Goal: Navigation & Orientation: Find specific page/section

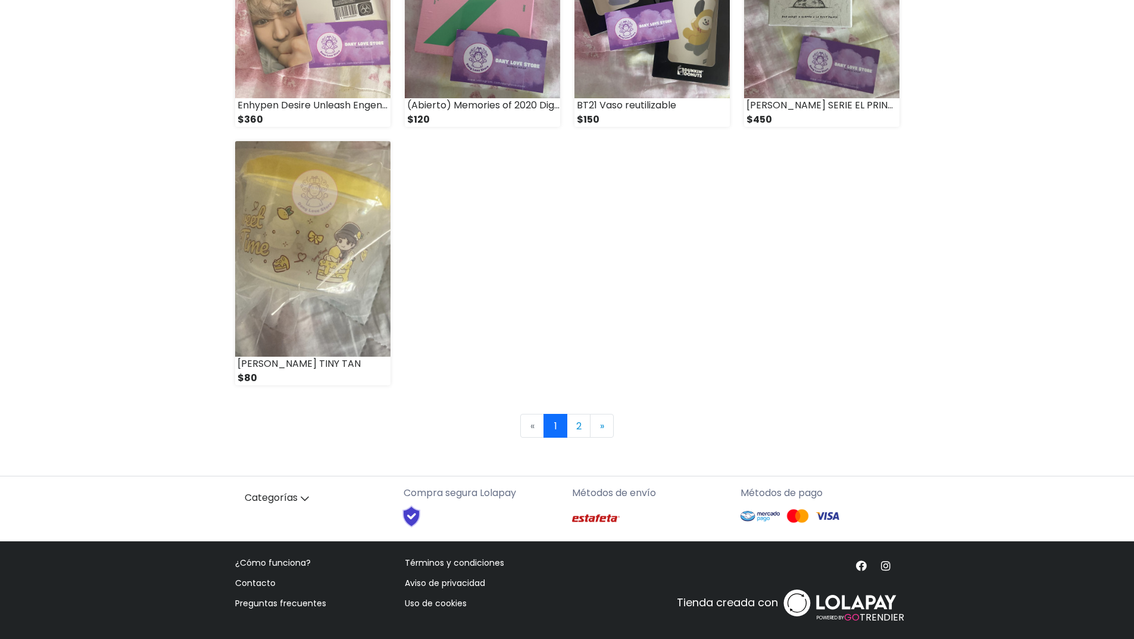
scroll to position [1573, 0]
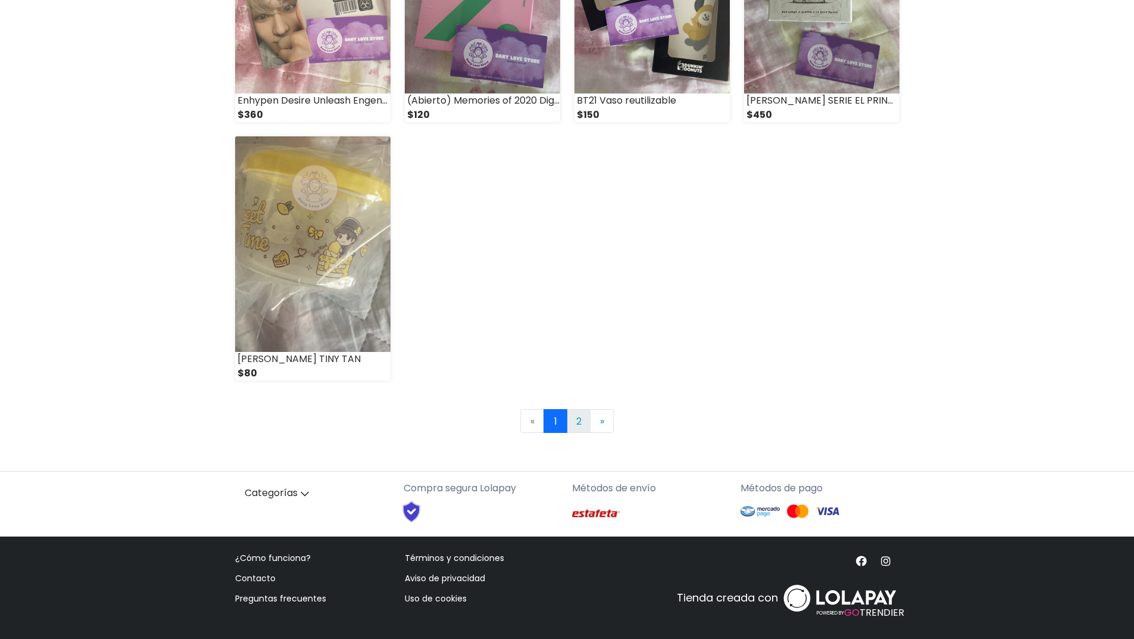
click at [581, 416] on link "2" at bounding box center [579, 421] width 24 height 24
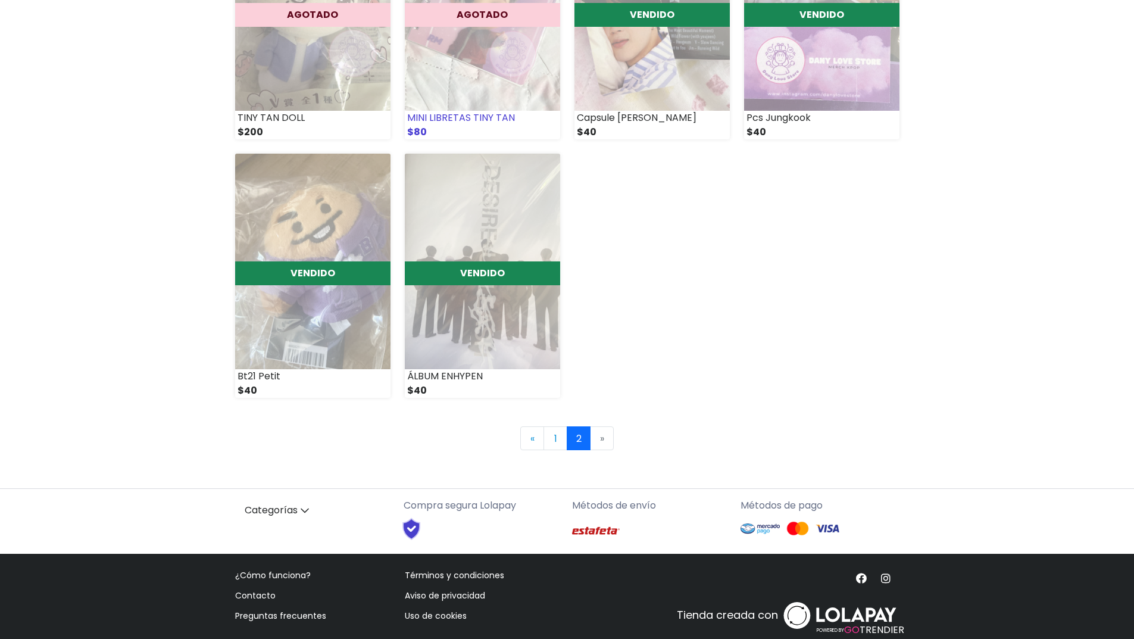
scroll to position [280, 0]
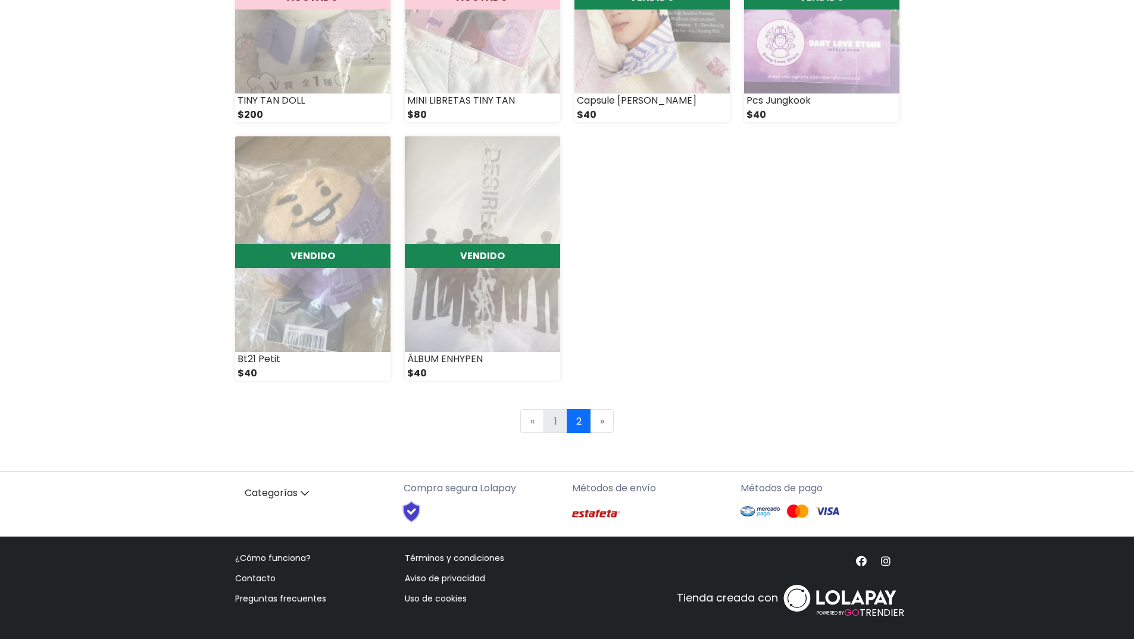
click at [549, 417] on link "1" at bounding box center [556, 421] width 24 height 24
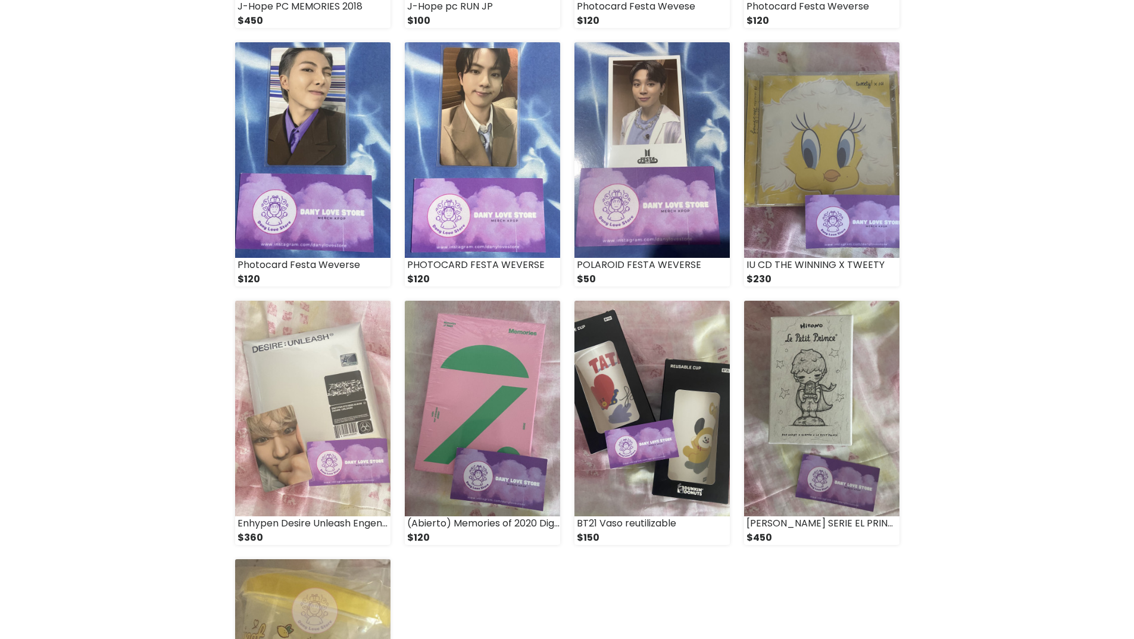
scroll to position [1191, 0]
